Goal: Task Accomplishment & Management: Complete application form

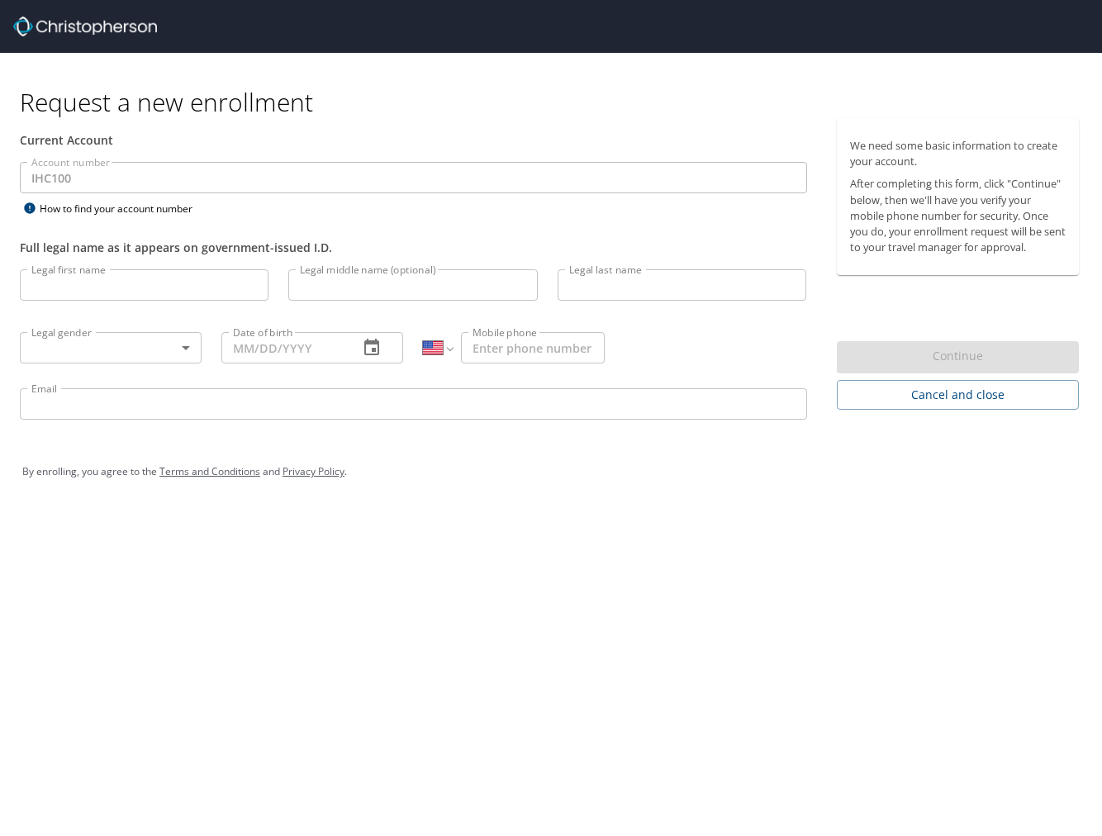
select select "US"
click at [162, 287] on input "Legal first name" at bounding box center [144, 284] width 249 height 31
type input "[PERSON_NAME]"
type input "Fumina"
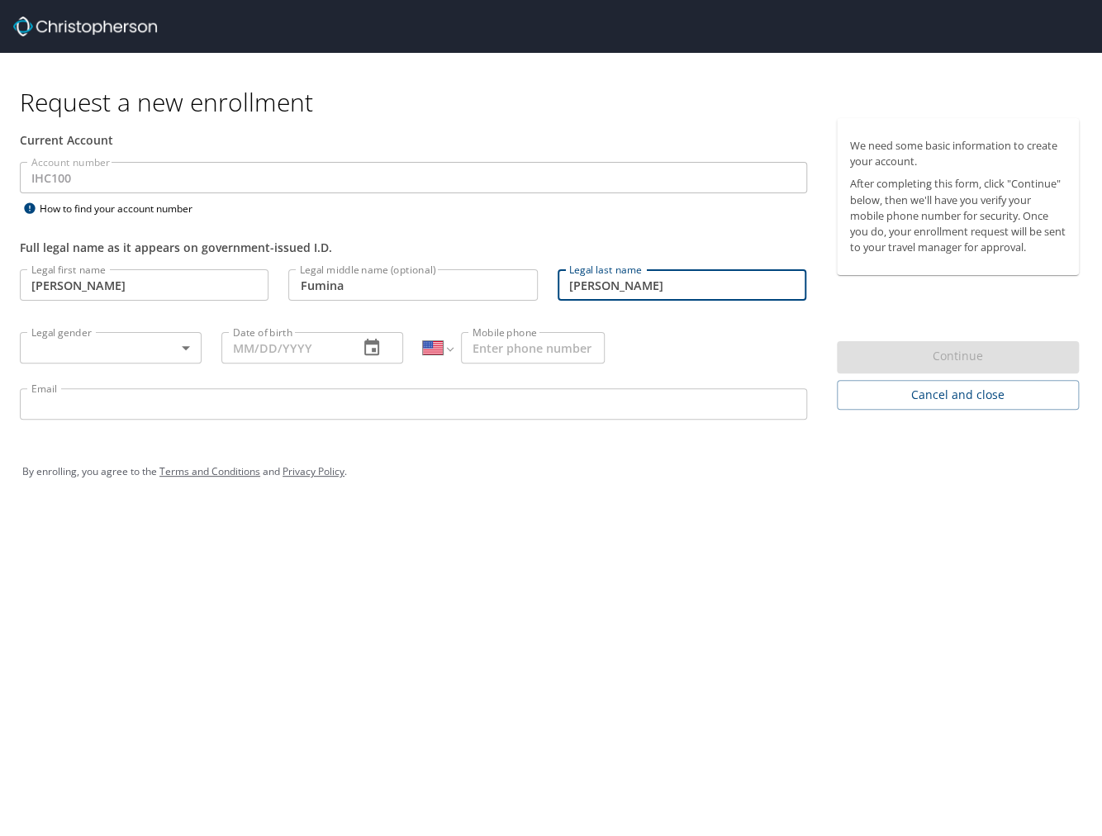
type input "[PERSON_NAME]"
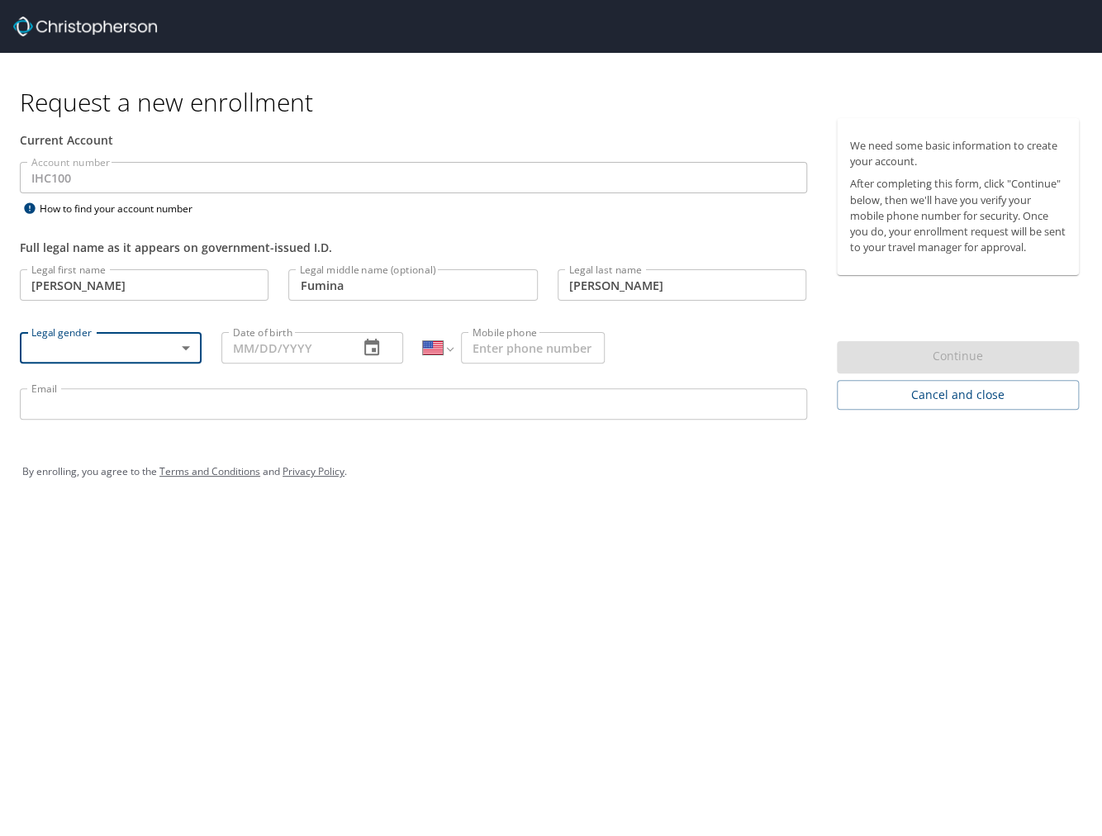
click at [117, 350] on body "Request a new enrollment Current Account Account number IHC100 Account number H…" at bounding box center [551, 418] width 1102 height 836
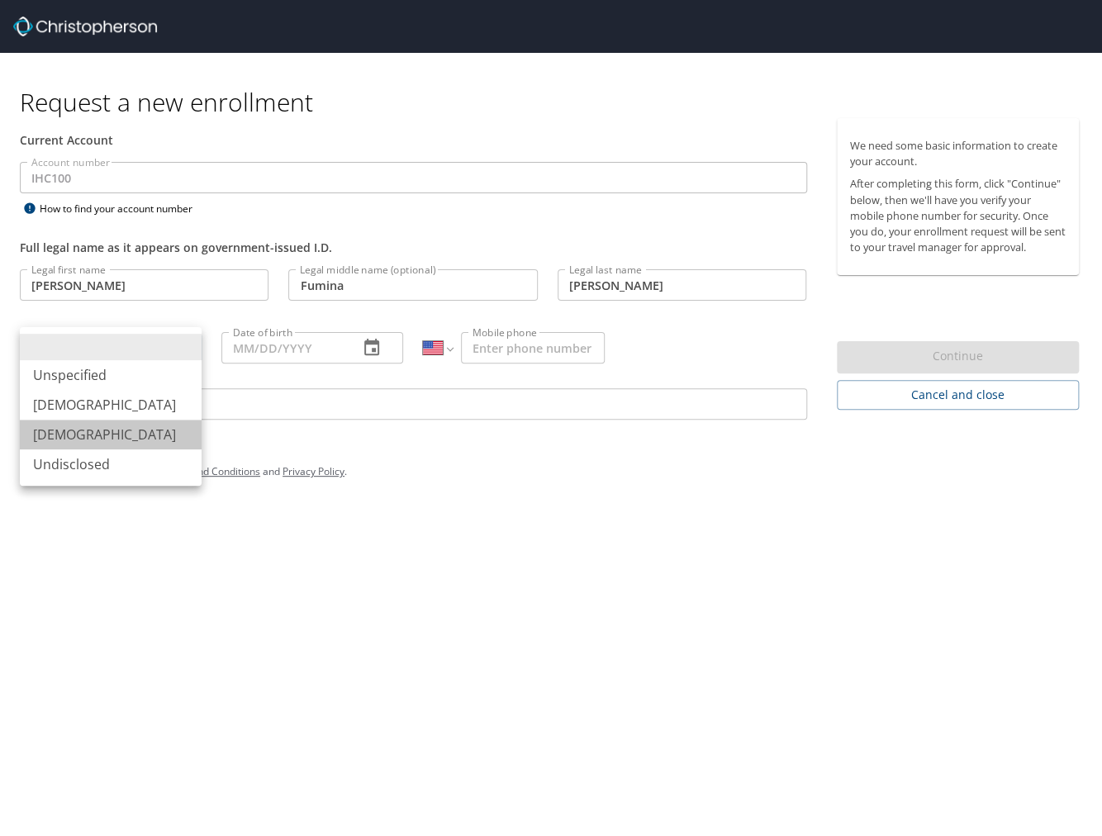
click at [93, 440] on li "[DEMOGRAPHIC_DATA]" at bounding box center [111, 435] width 182 height 30
type input "[DEMOGRAPHIC_DATA]"
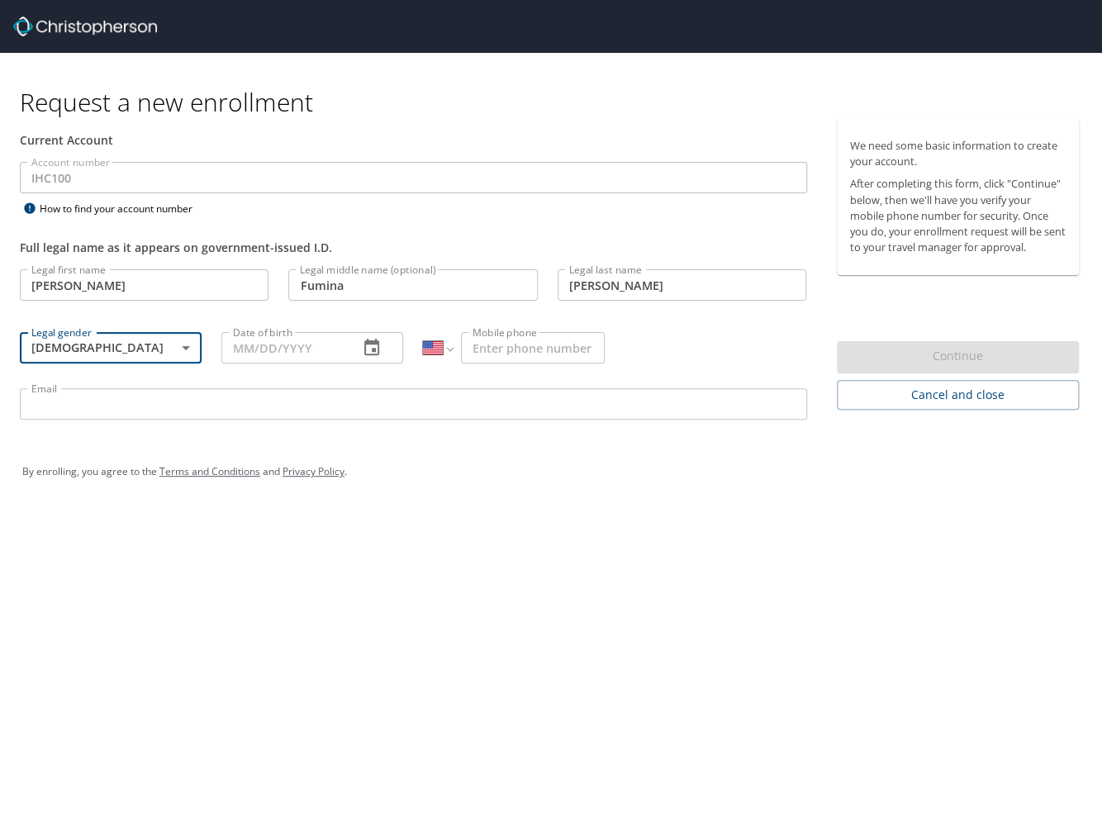
click at [294, 349] on input "Date of birth" at bounding box center [283, 347] width 124 height 31
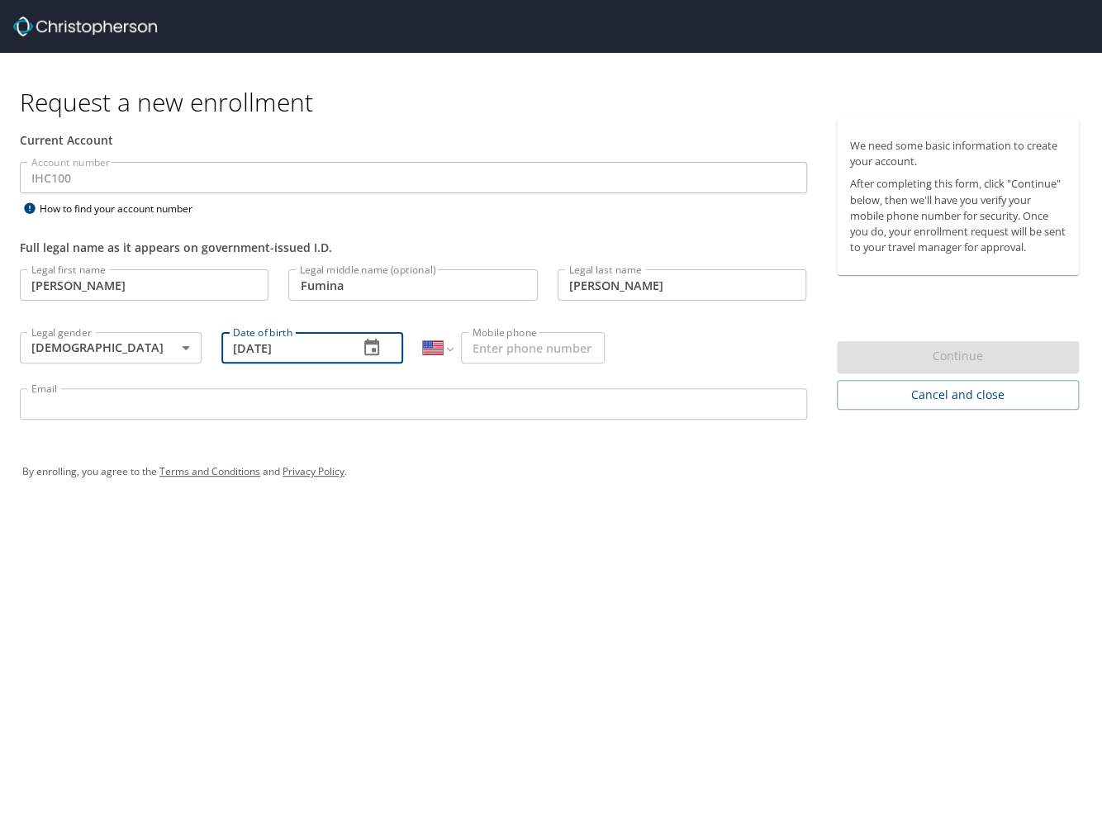
type input "[DATE]"
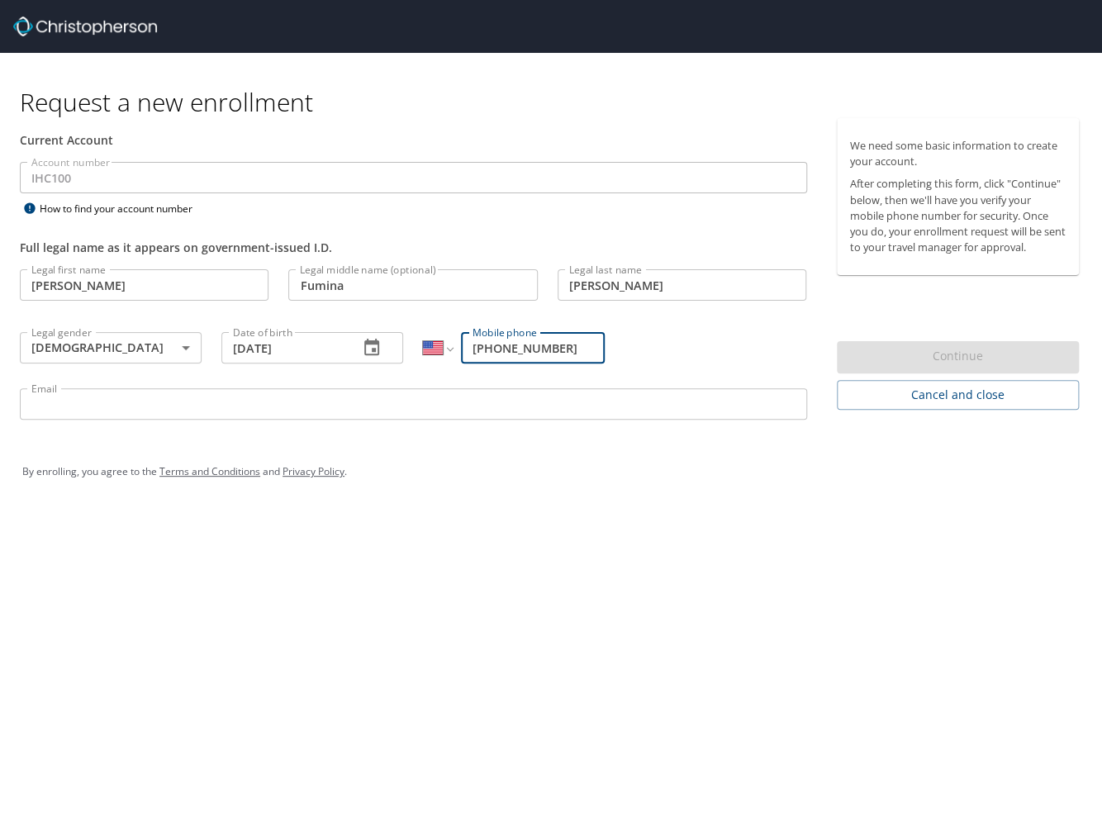
type input "[PHONE_NUMBER]"
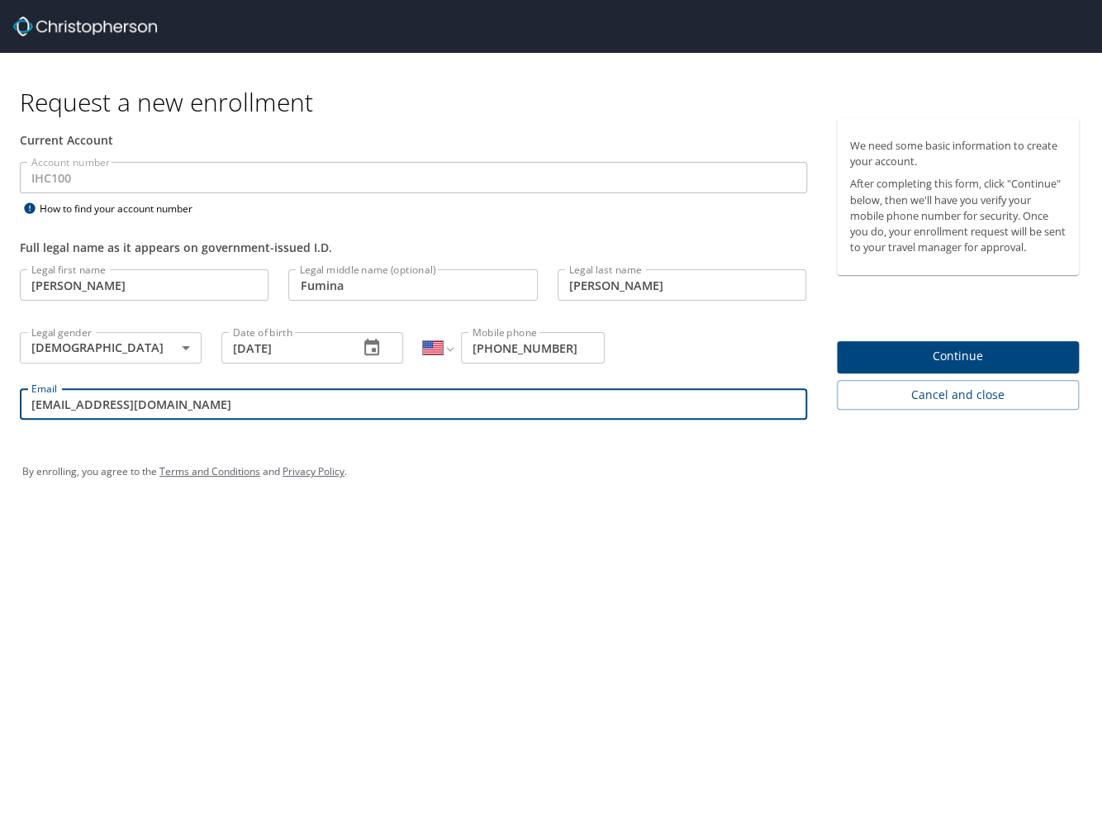
type input "[EMAIL_ADDRESS][DOMAIN_NAME]"
click at [880, 351] on span "Continue" at bounding box center [958, 356] width 216 height 21
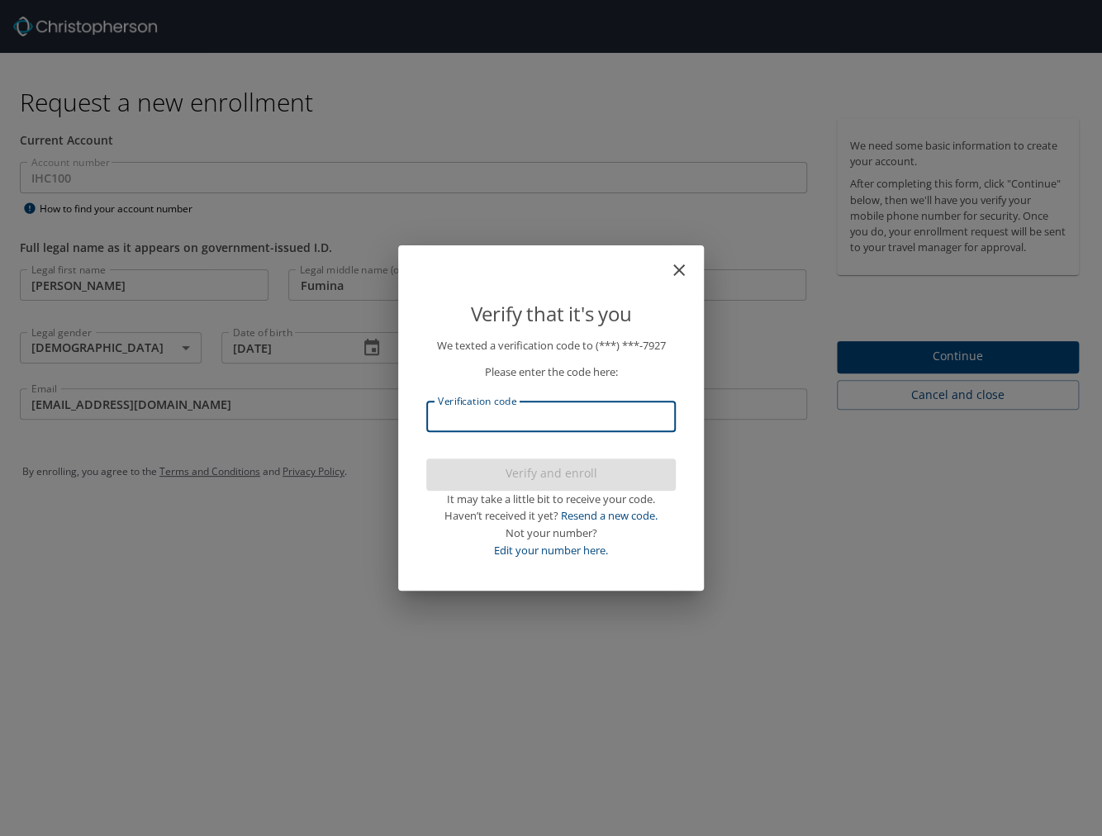
click at [562, 419] on input "Verification code" at bounding box center [550, 416] width 249 height 31
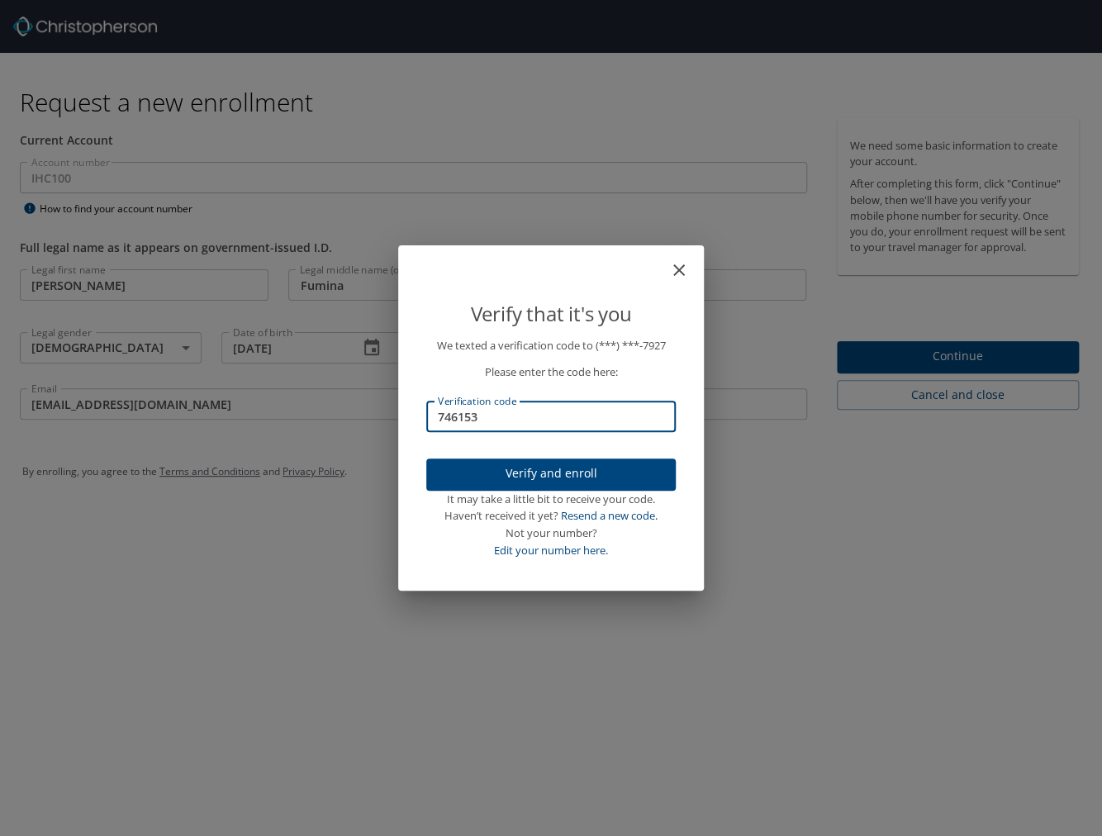
type input "746153"
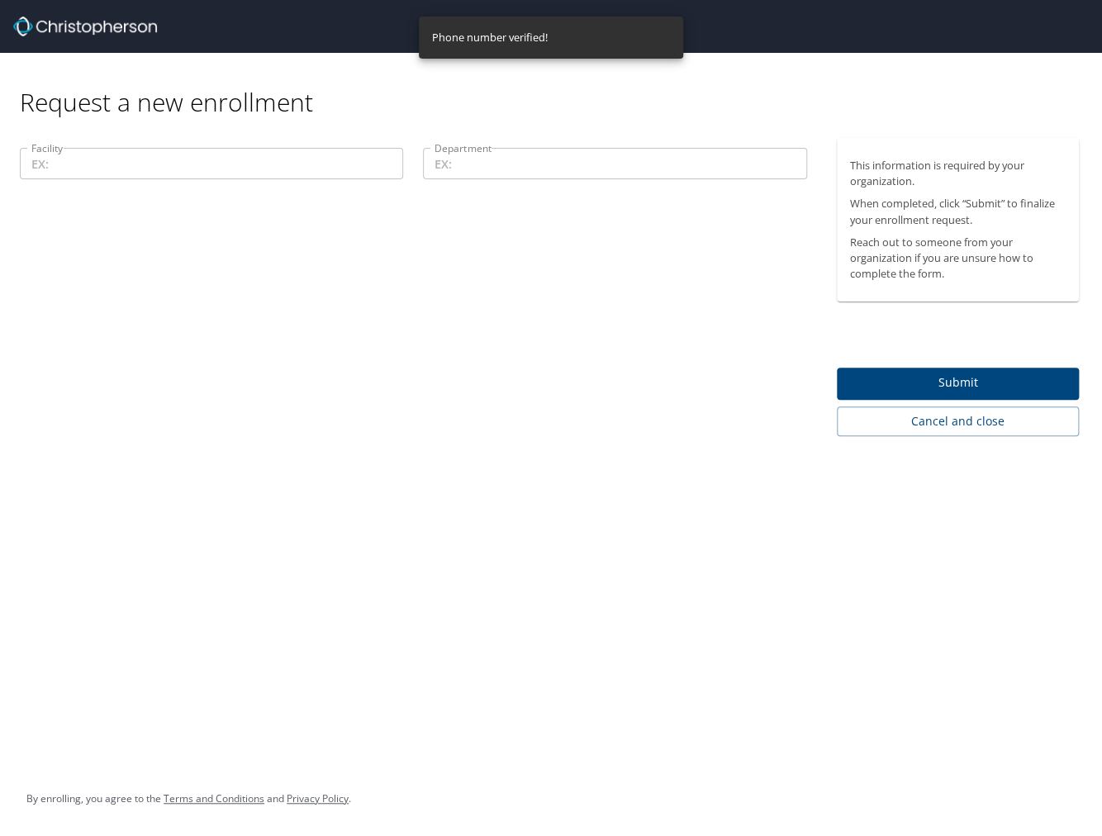
click at [283, 166] on input "Facility" at bounding box center [211, 163] width 383 height 31
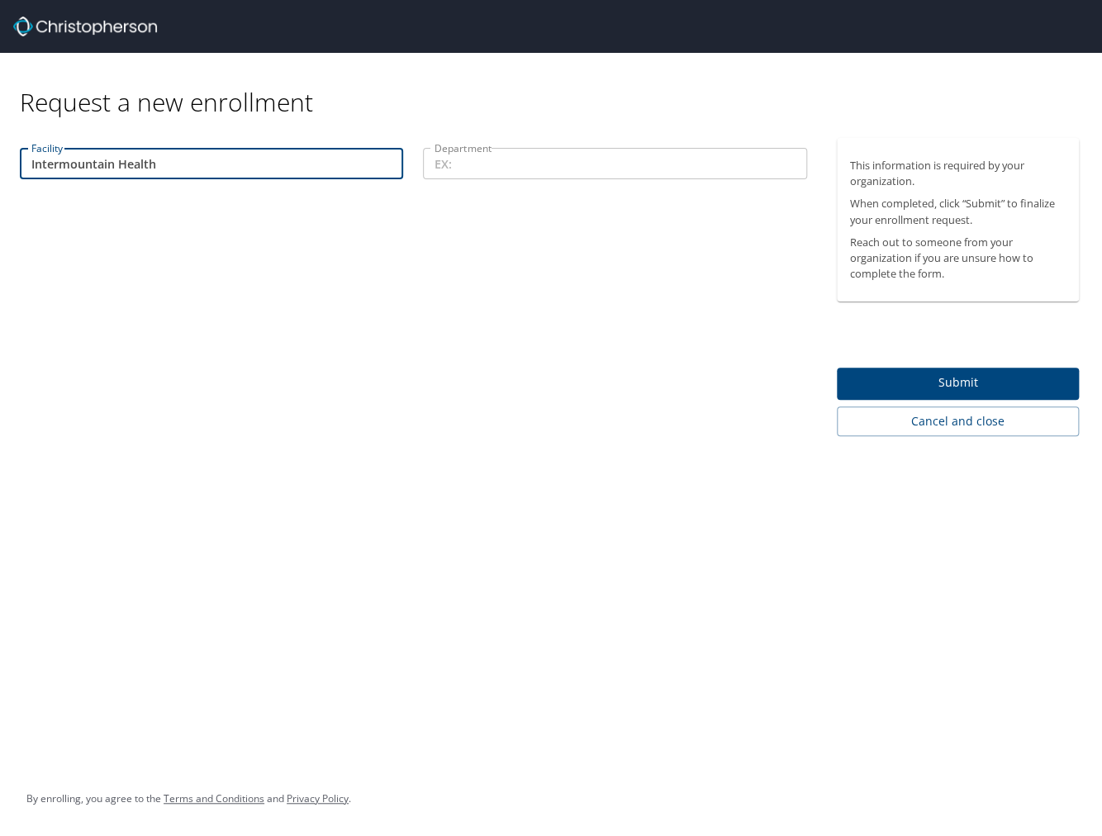
type input "Intermountain Health"
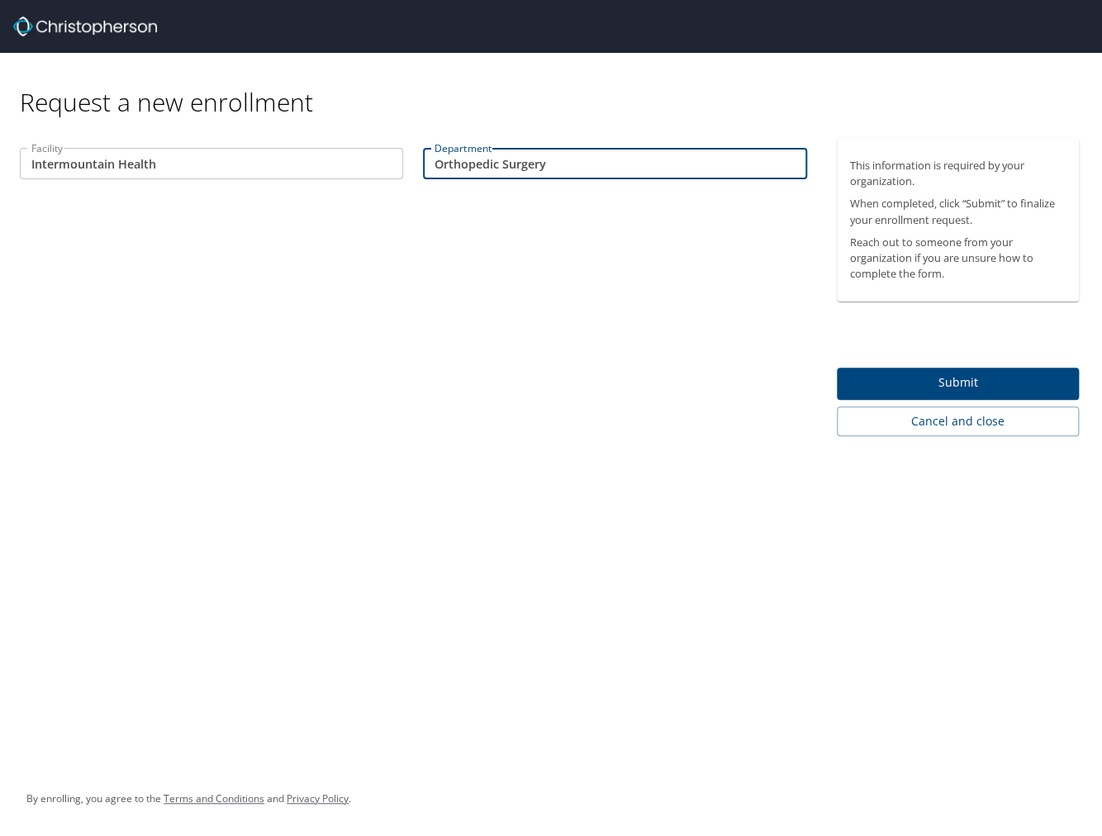
type input "Orthopedic Surgery"
click at [871, 377] on span "Submit" at bounding box center [958, 383] width 216 height 21
